Goal: Register for event/course

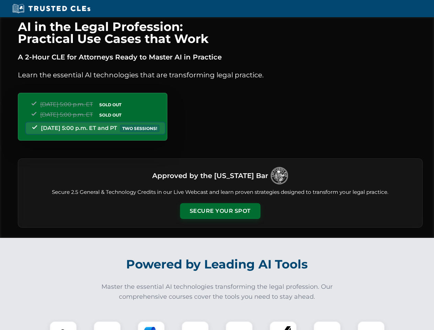
click at [220, 211] on button "Secure Your Spot" at bounding box center [220, 211] width 80 height 16
click at [63, 325] on img at bounding box center [63, 335] width 20 height 20
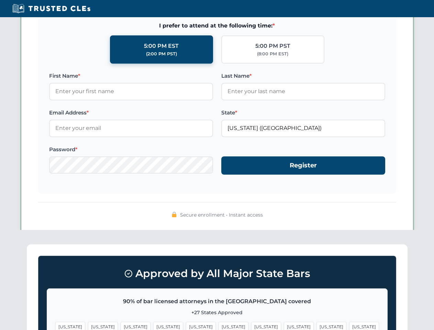
click at [251, 325] on span "[US_STATE]" at bounding box center [266, 327] width 30 height 10
click at [316, 325] on span "[US_STATE]" at bounding box center [331, 327] width 30 height 10
